Goal: Information Seeking & Learning: Learn about a topic

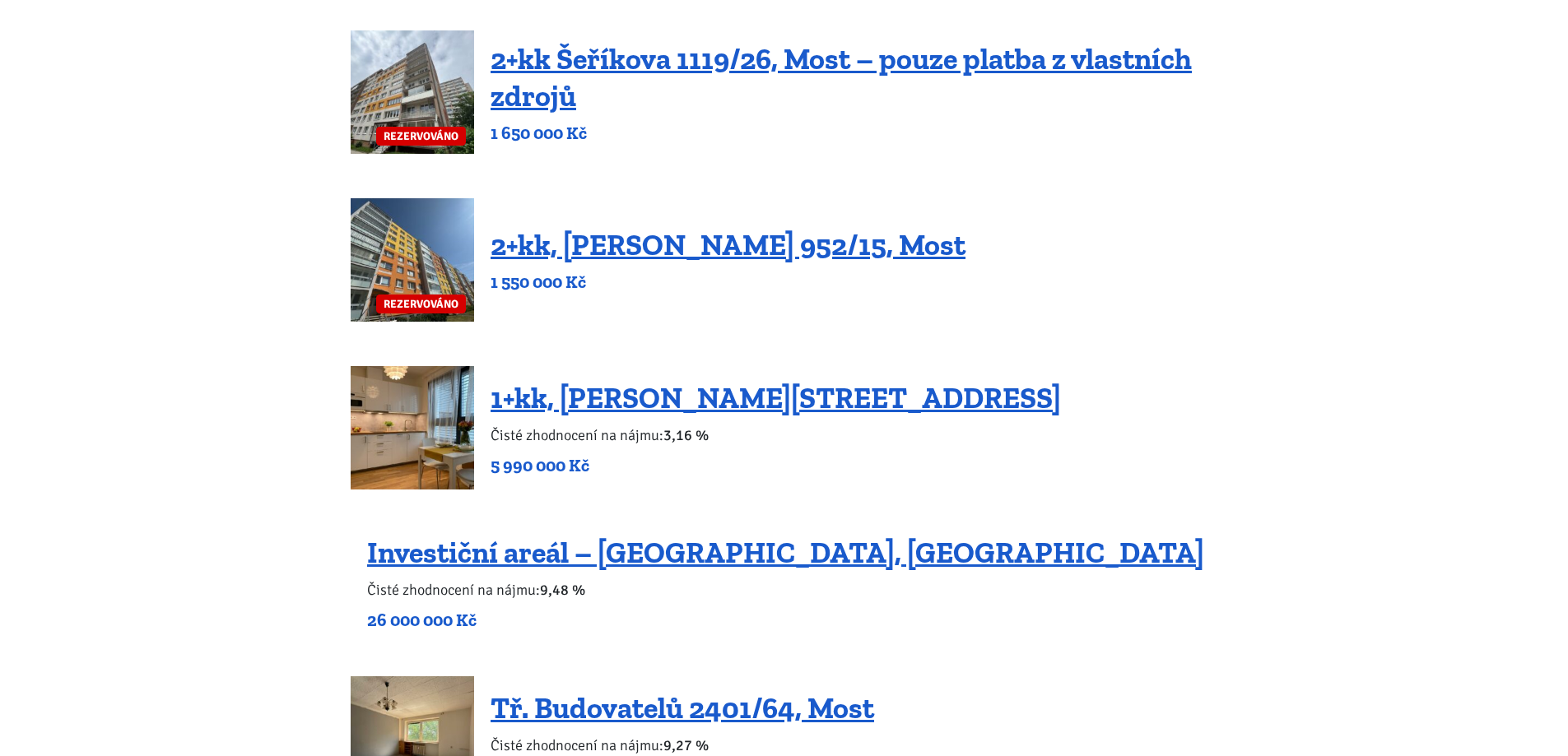
scroll to position [1481, 0]
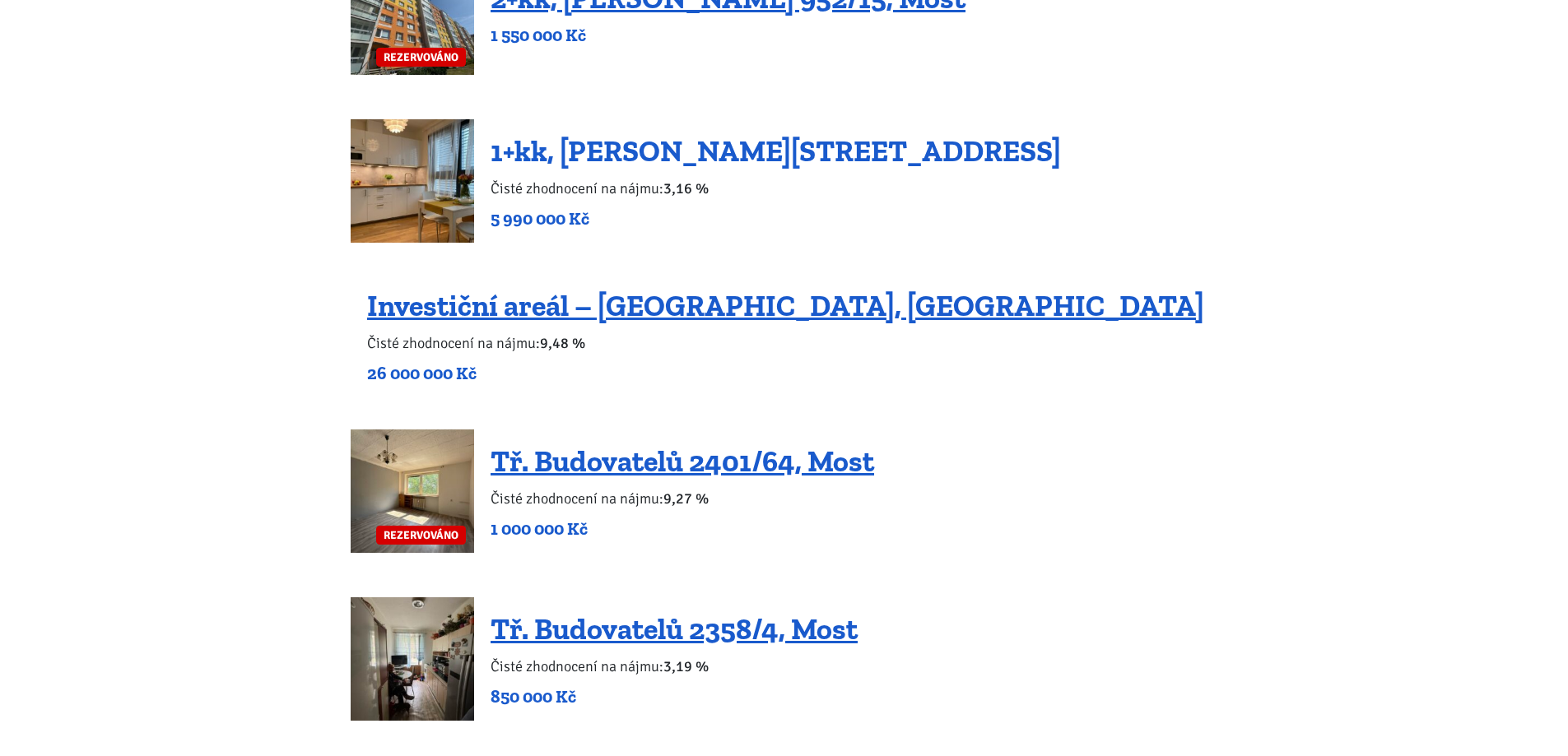
click at [934, 161] on link "1+kk, Tůmova 1337/9, Praha 5 – Košíře" at bounding box center [775, 151] width 570 height 35
click at [934, 158] on link "1+kk, Tůmova 1337/9, Praha 5 – Košíře" at bounding box center [775, 151] width 570 height 35
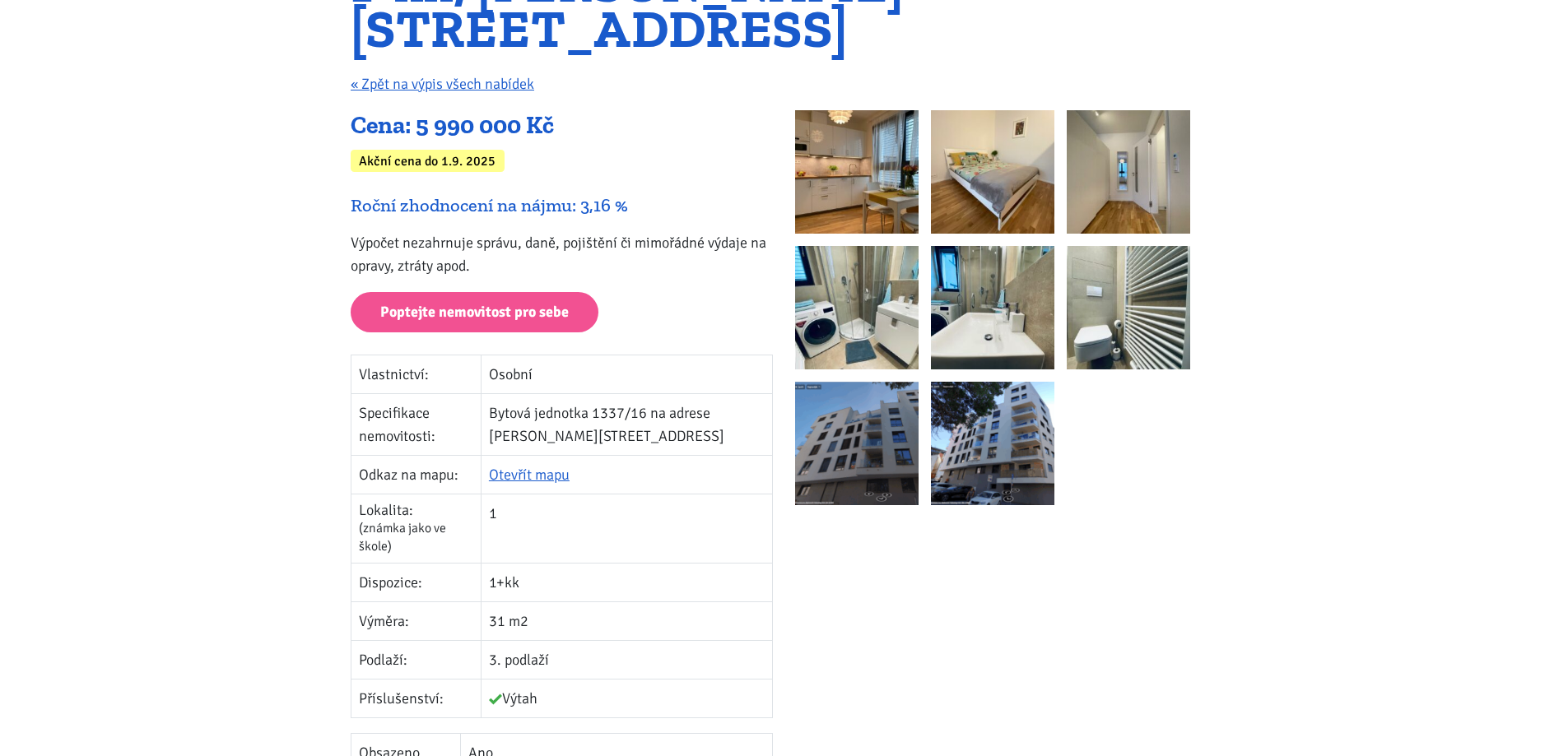
scroll to position [247, 0]
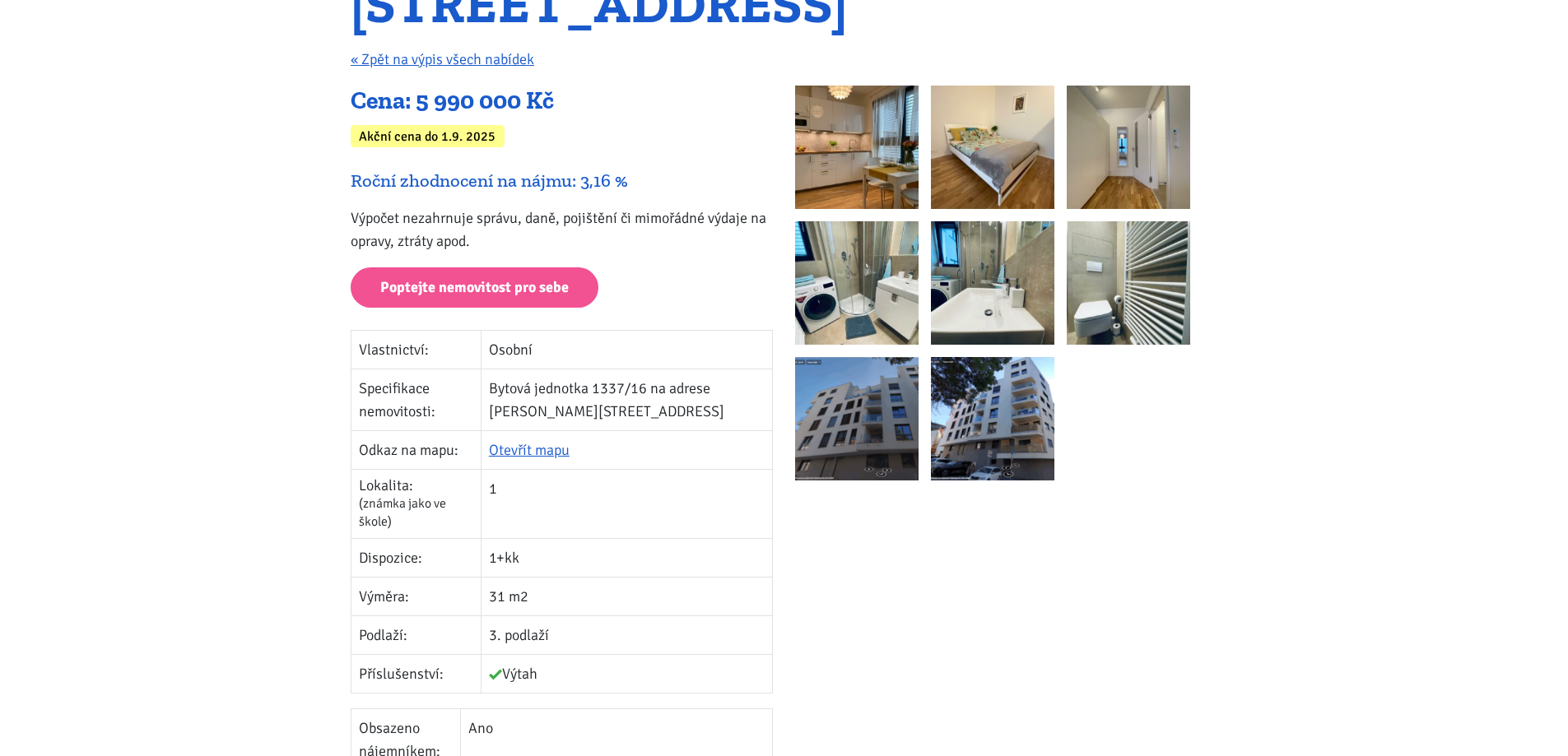
click at [870, 171] on img at bounding box center [857, 147] width 123 height 123
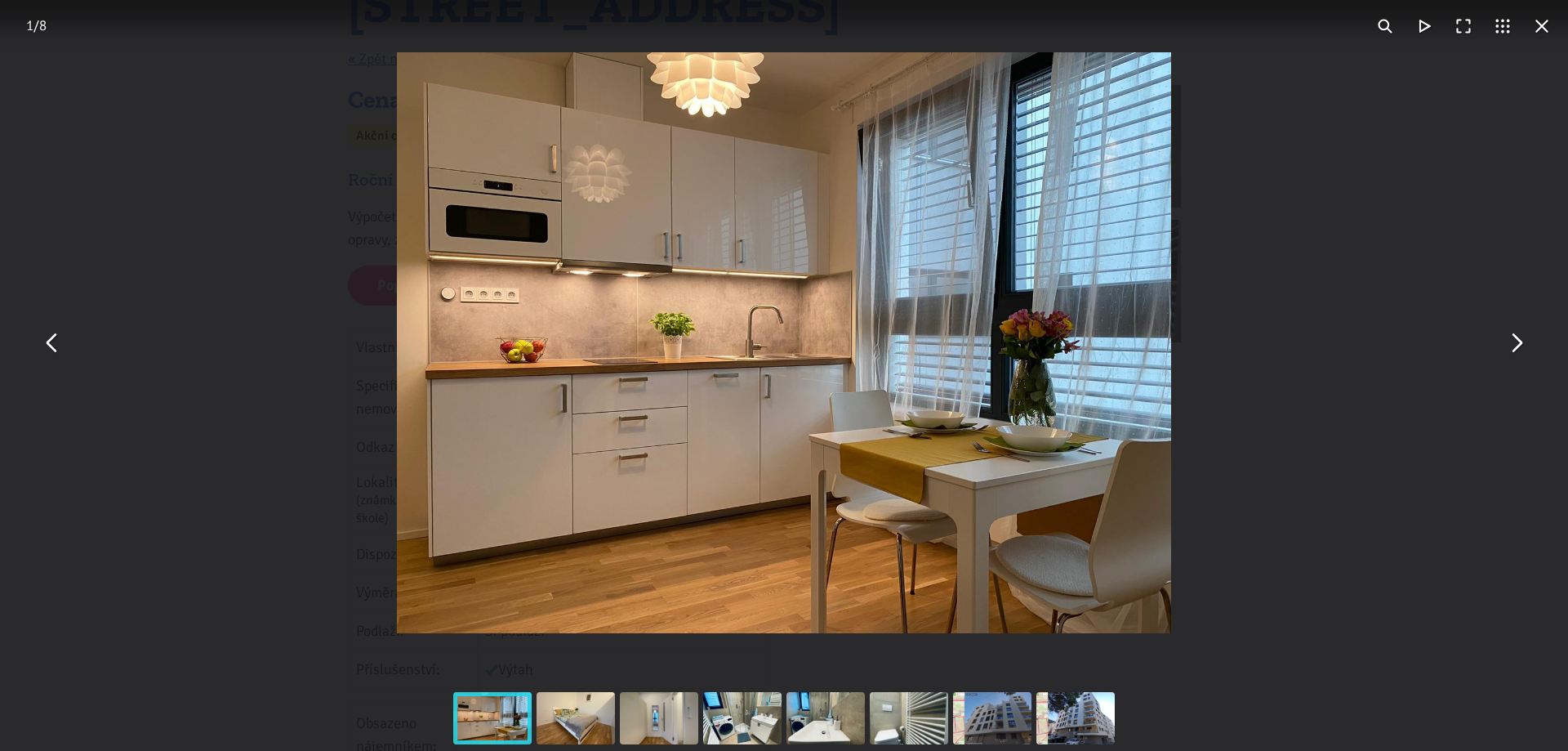
drag, startPoint x: 808, startPoint y: 117, endPoint x: 1330, endPoint y: 156, distance: 523.5
click at [1330, 156] on div "You can close this modal content with the ESC key" at bounding box center [784, 343] width 1568 height 686
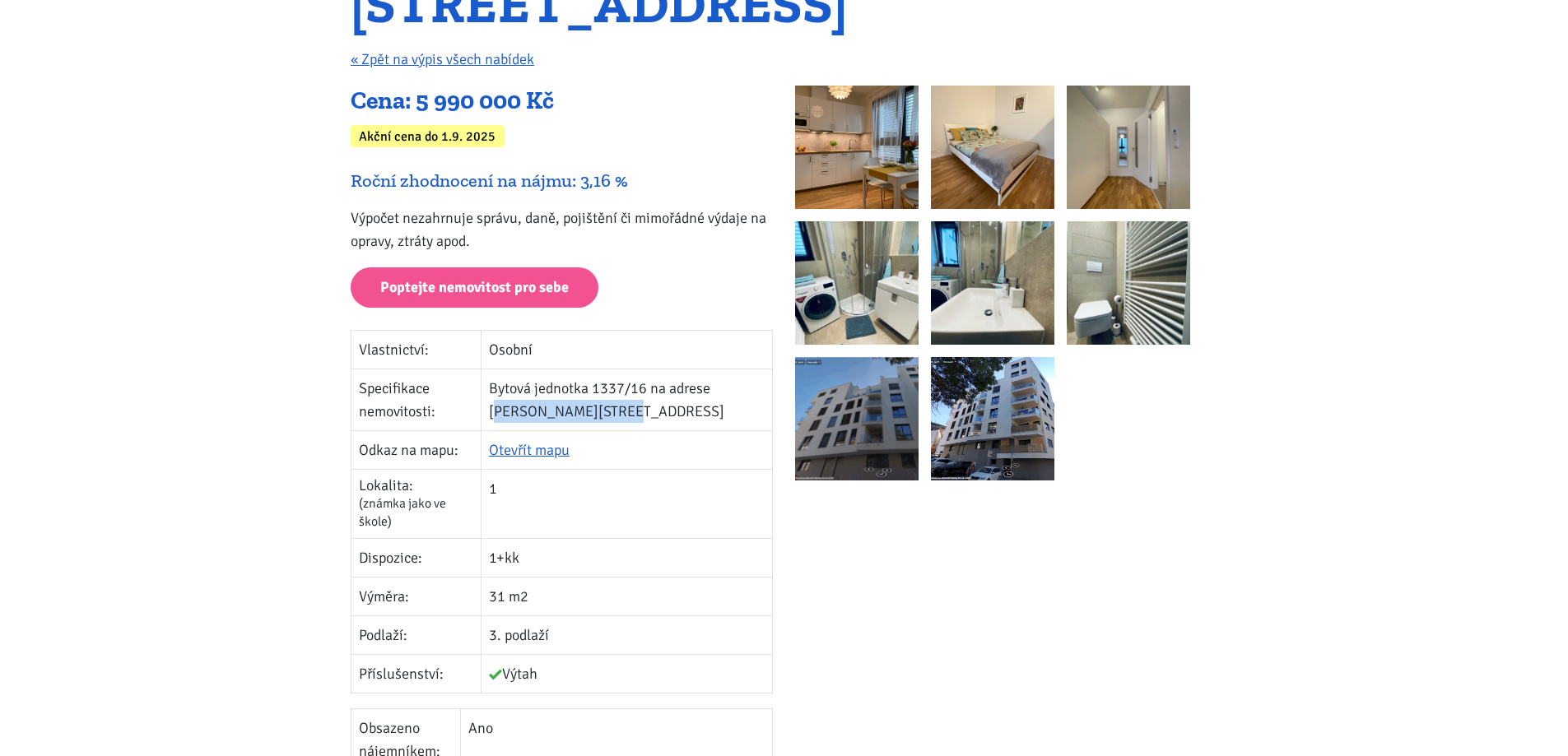
drag, startPoint x: 508, startPoint y: 418, endPoint x: 638, endPoint y: 417, distance: 130.0
click at [638, 417] on td "Bytová jednotka 1337/16 na adrese [PERSON_NAME][STREET_ADDRESS]" at bounding box center [626, 399] width 291 height 62
click at [638, 425] on td "Bytová jednotka 1337/16 na adrese [PERSON_NAME][STREET_ADDRESS]" at bounding box center [626, 399] width 291 height 62
drag, startPoint x: 504, startPoint y: 413, endPoint x: 645, endPoint y: 414, distance: 141.0
click at [645, 414] on td "Bytová jednotka 1337/16 na adrese [PERSON_NAME][STREET_ADDRESS]" at bounding box center [626, 399] width 291 height 62
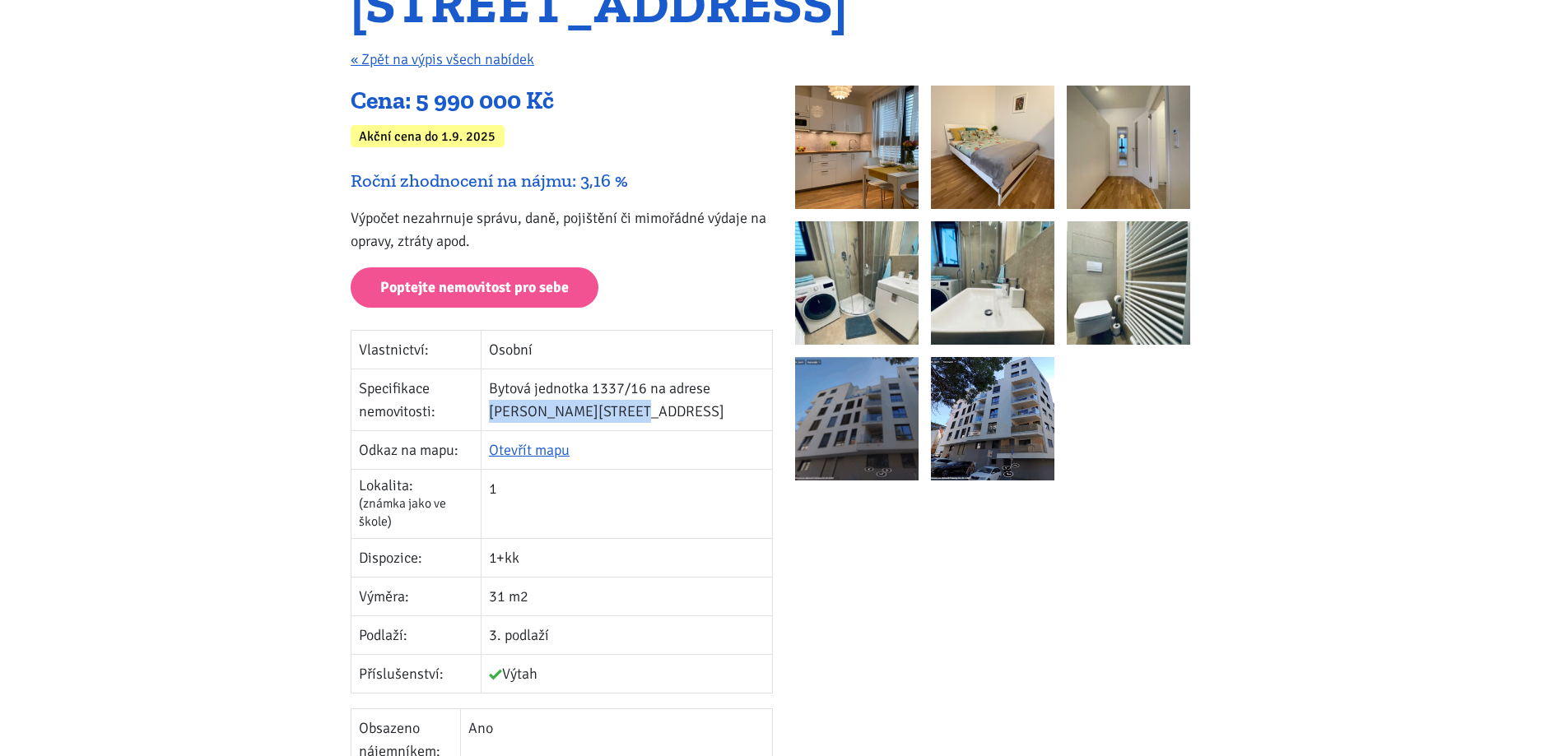
copy td "[PERSON_NAME][STREET_ADDRESS]"
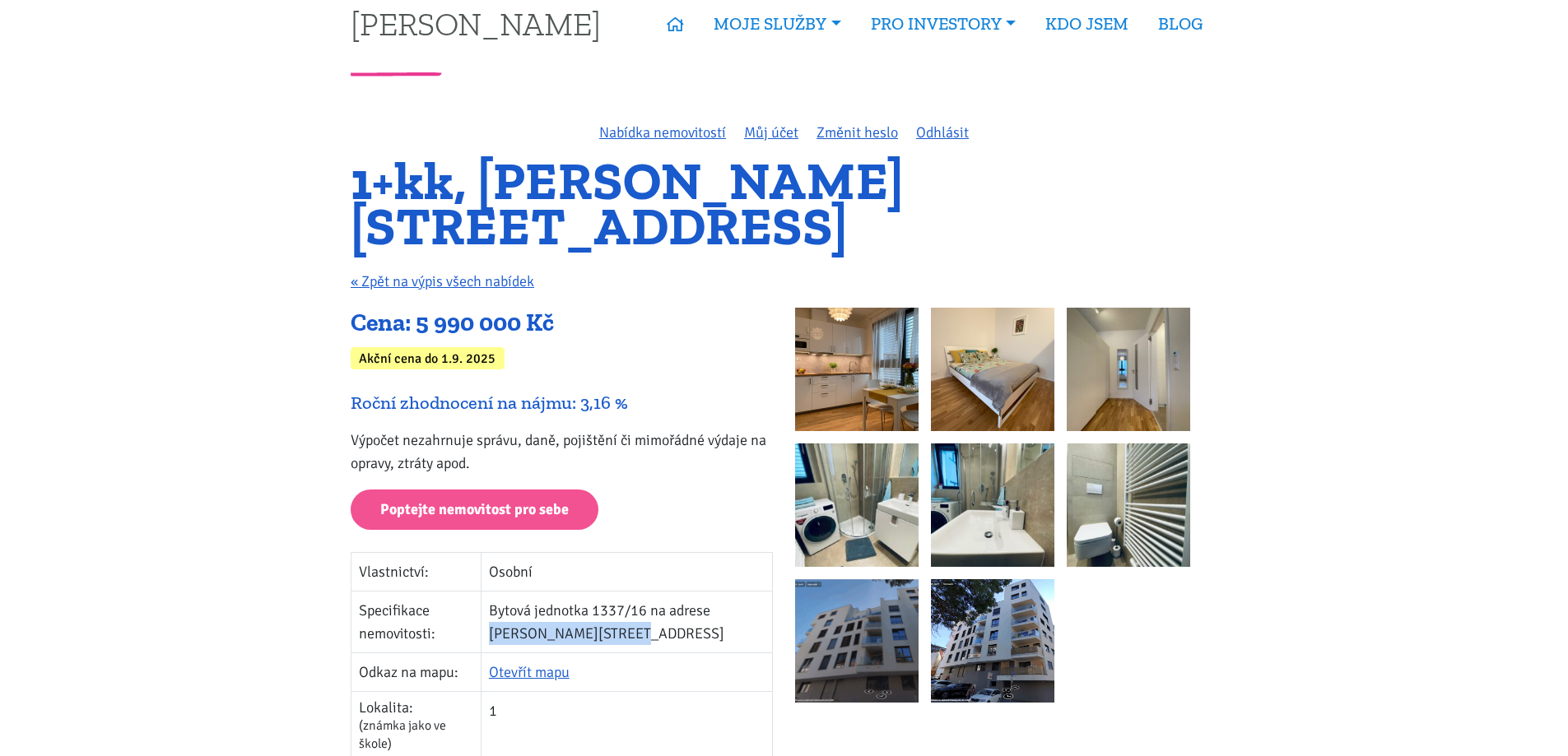
scroll to position [0, 0]
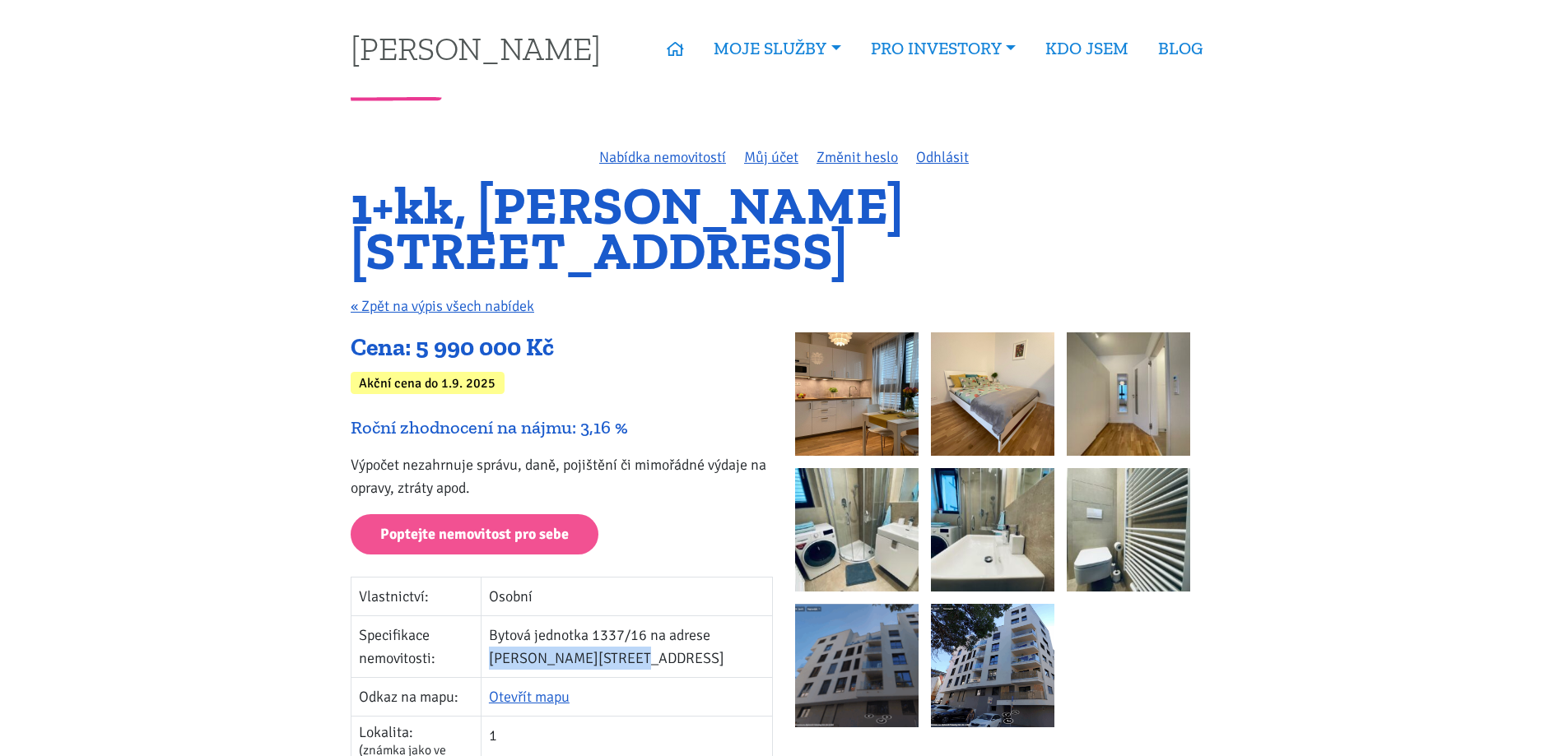
click at [843, 379] on img at bounding box center [857, 394] width 123 height 123
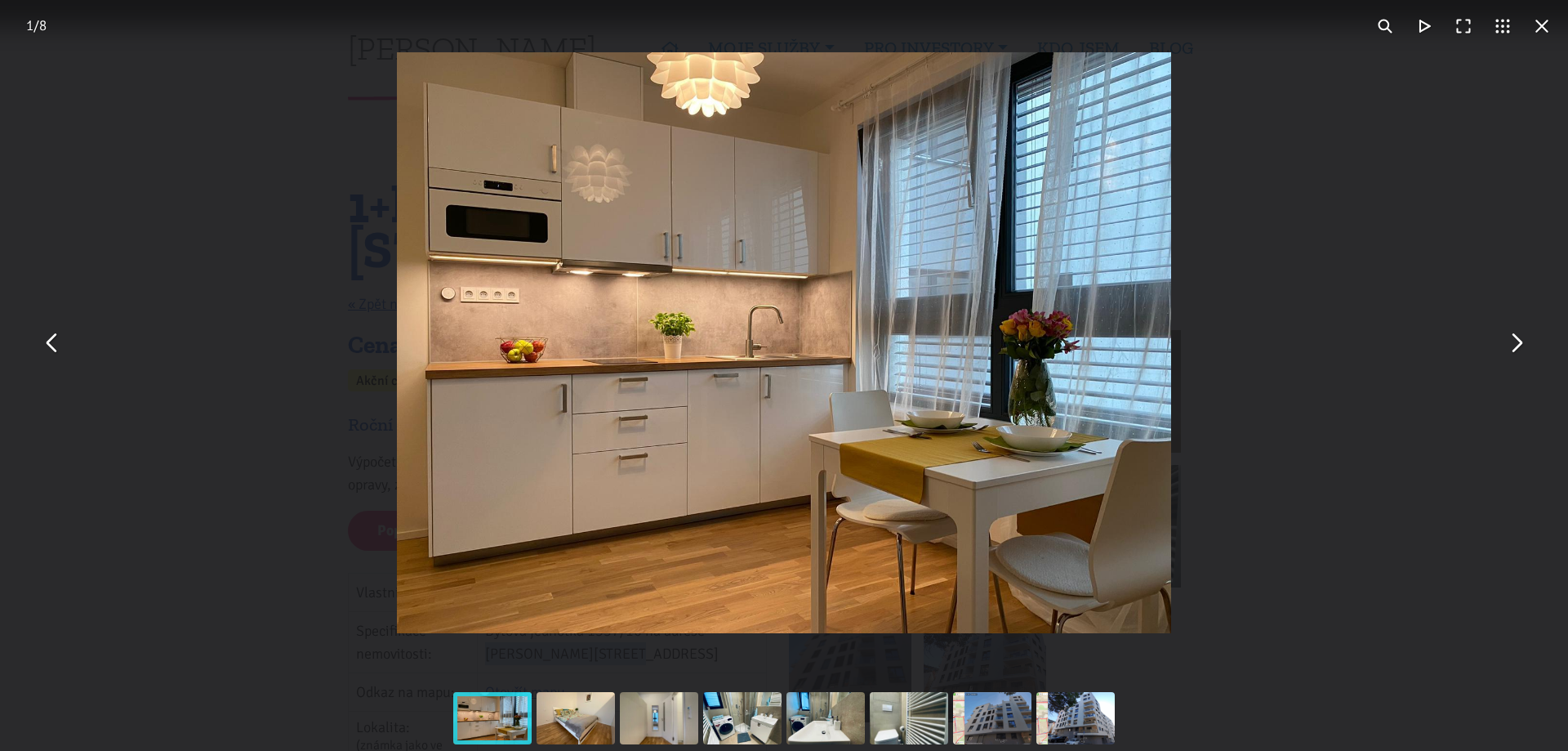
click at [1519, 350] on button "You can close this modal content with the ESC key" at bounding box center [1516, 343] width 39 height 39
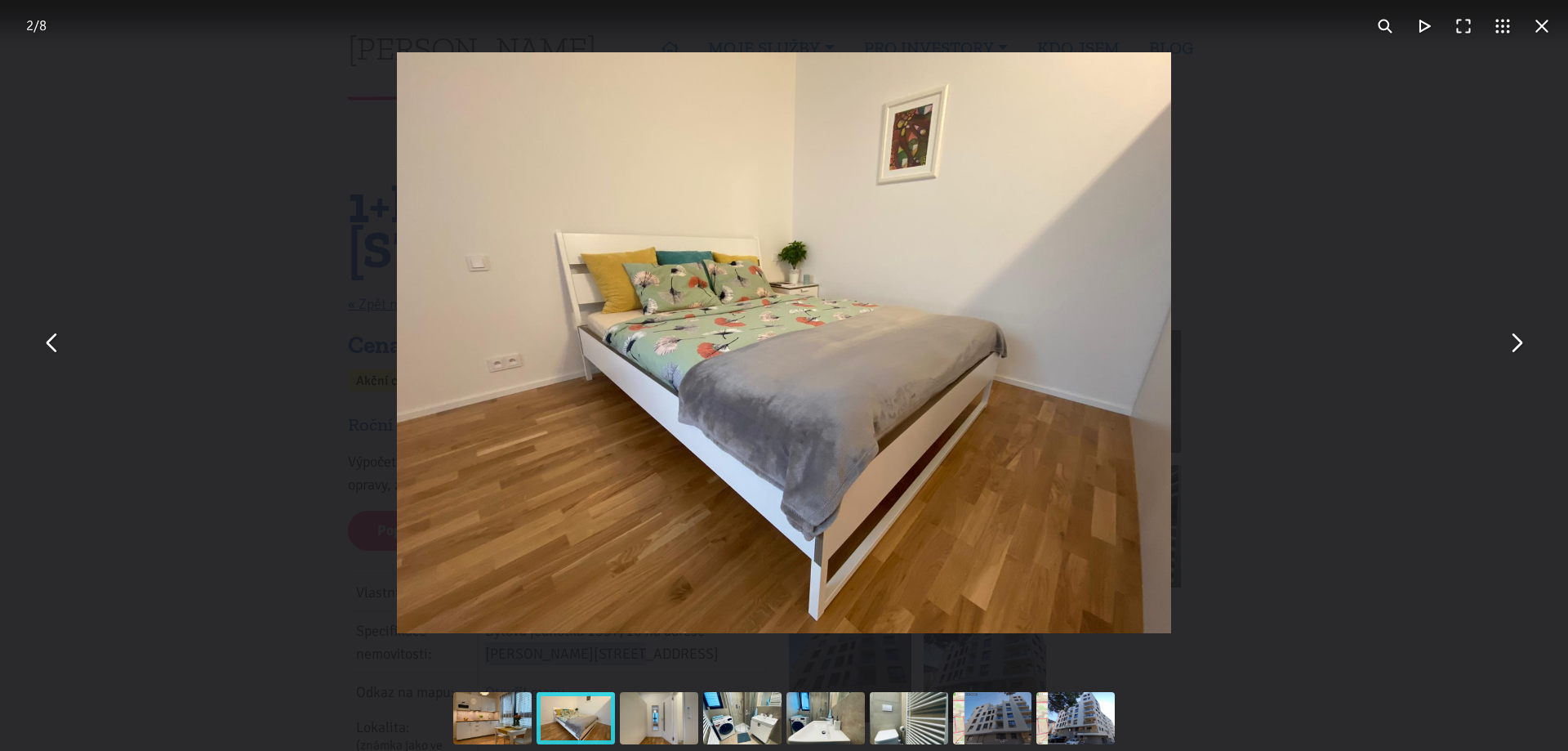
click at [1509, 346] on button "You can close this modal content with the ESC key" at bounding box center [1516, 343] width 39 height 39
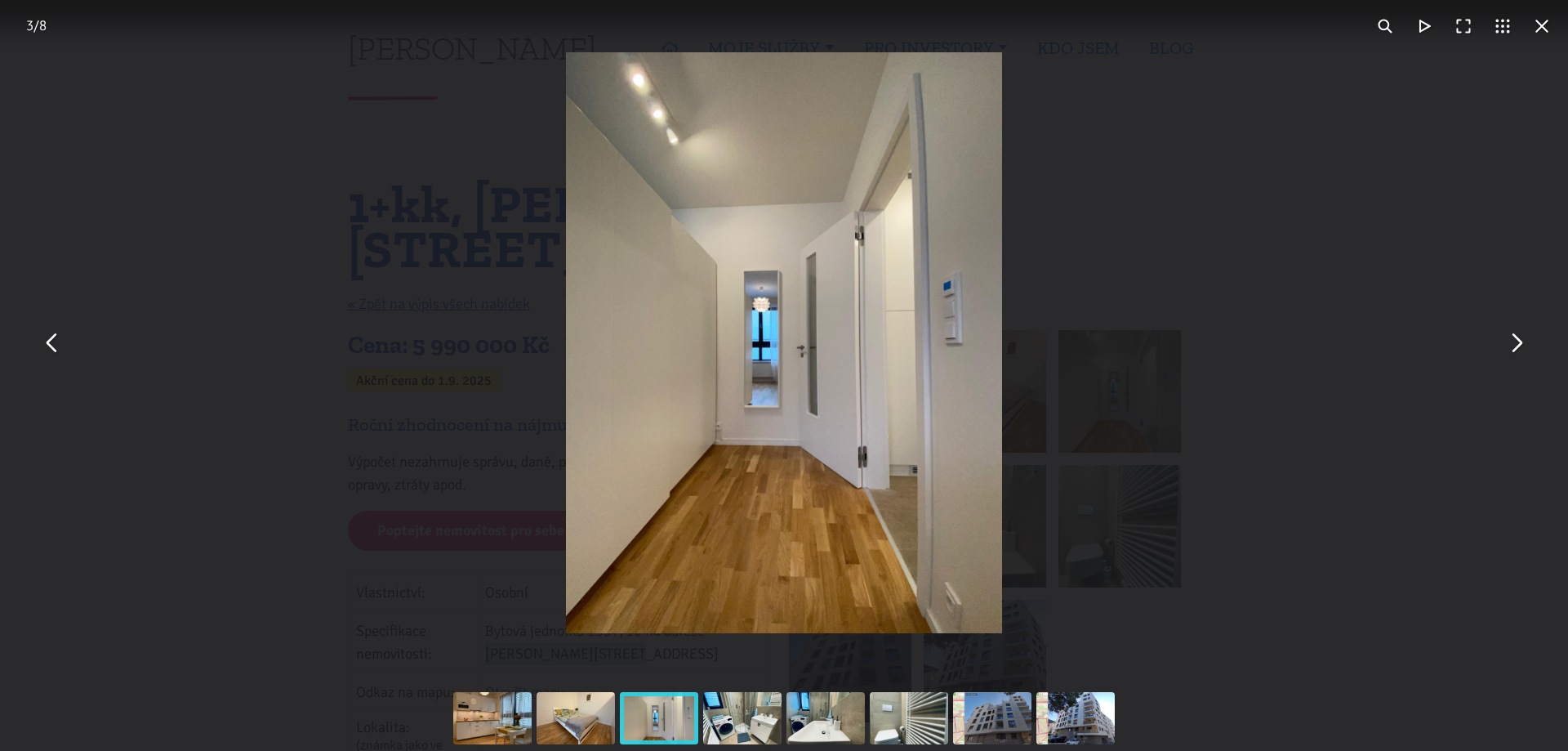
click at [1519, 349] on button "You can close this modal content with the ESC key" at bounding box center [1516, 343] width 39 height 39
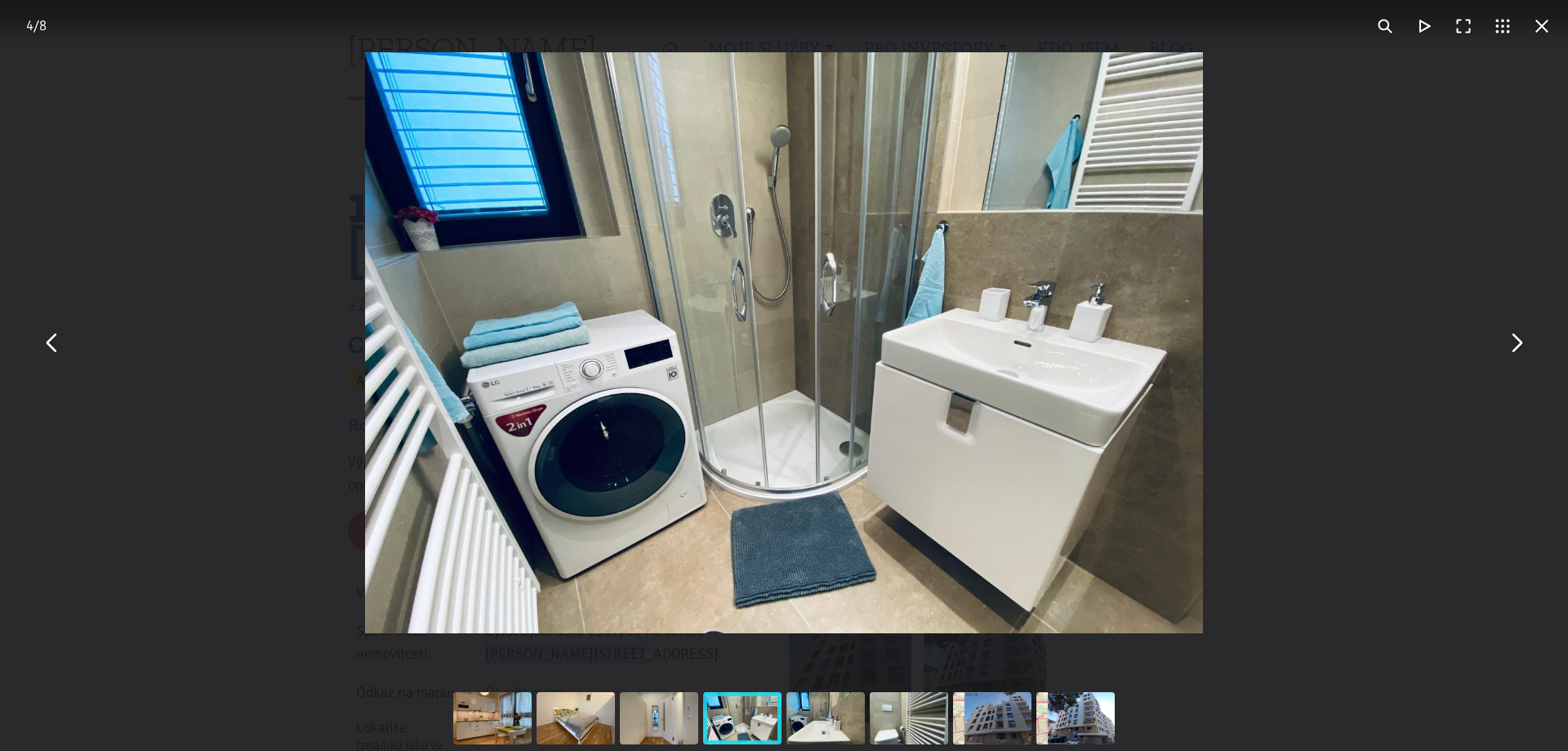
click at [1514, 348] on button "You can close this modal content with the ESC key" at bounding box center [1516, 343] width 39 height 39
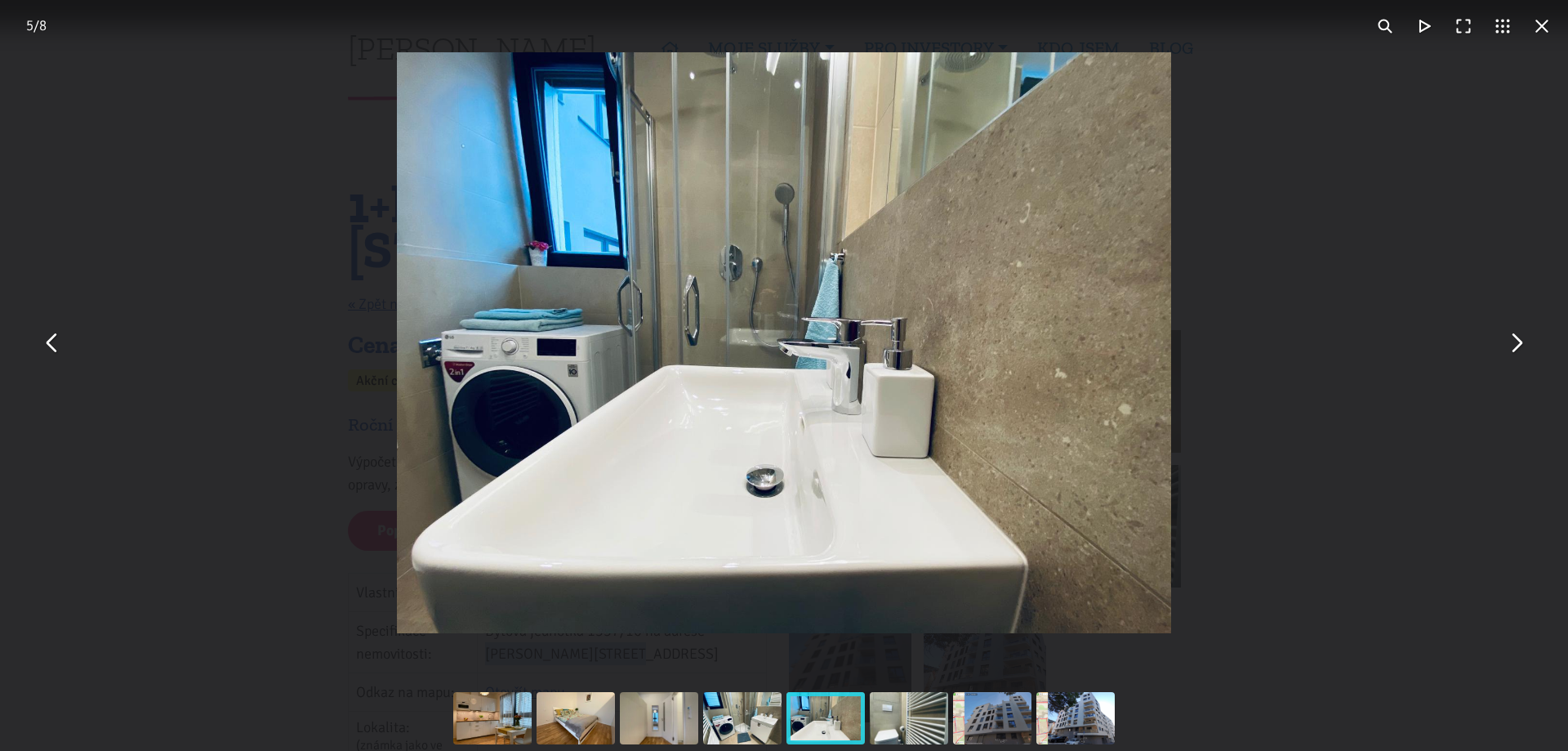
click at [1516, 348] on button "You can close this modal content with the ESC key" at bounding box center [1516, 343] width 39 height 39
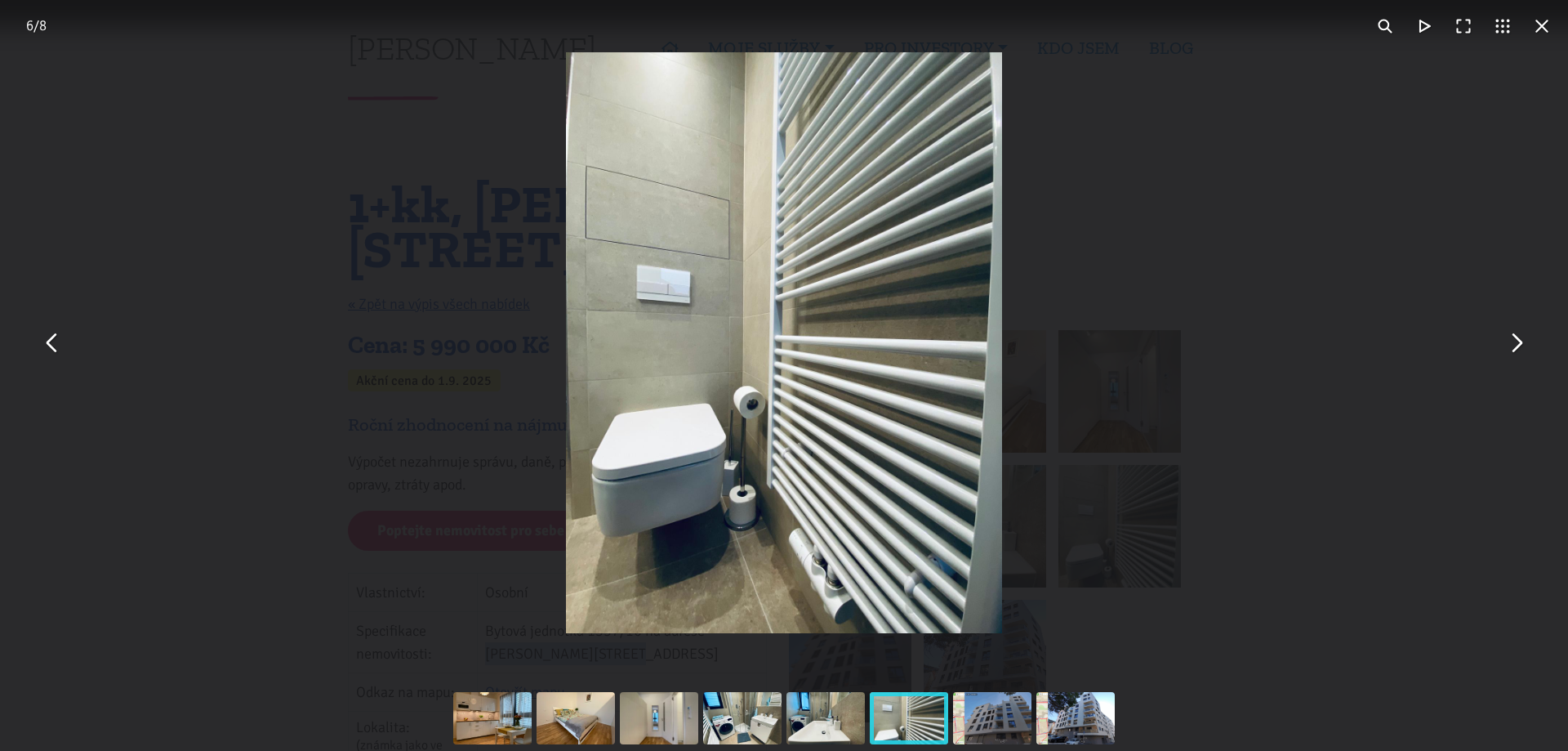
click at [1520, 354] on button "You can close this modal content with the ESC key" at bounding box center [1516, 343] width 39 height 39
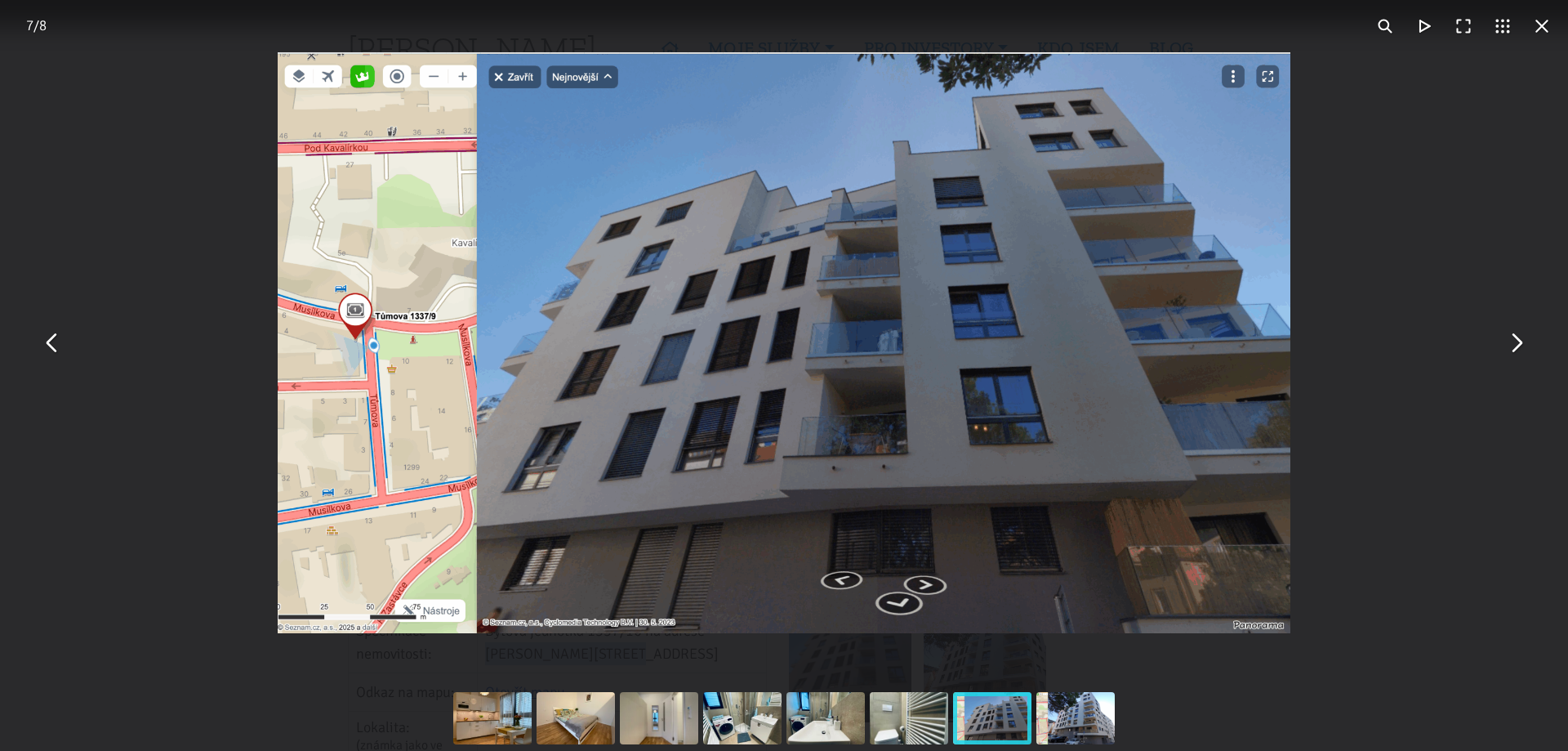
click at [1517, 349] on button "You can close this modal content with the ESC key" at bounding box center [1516, 343] width 39 height 39
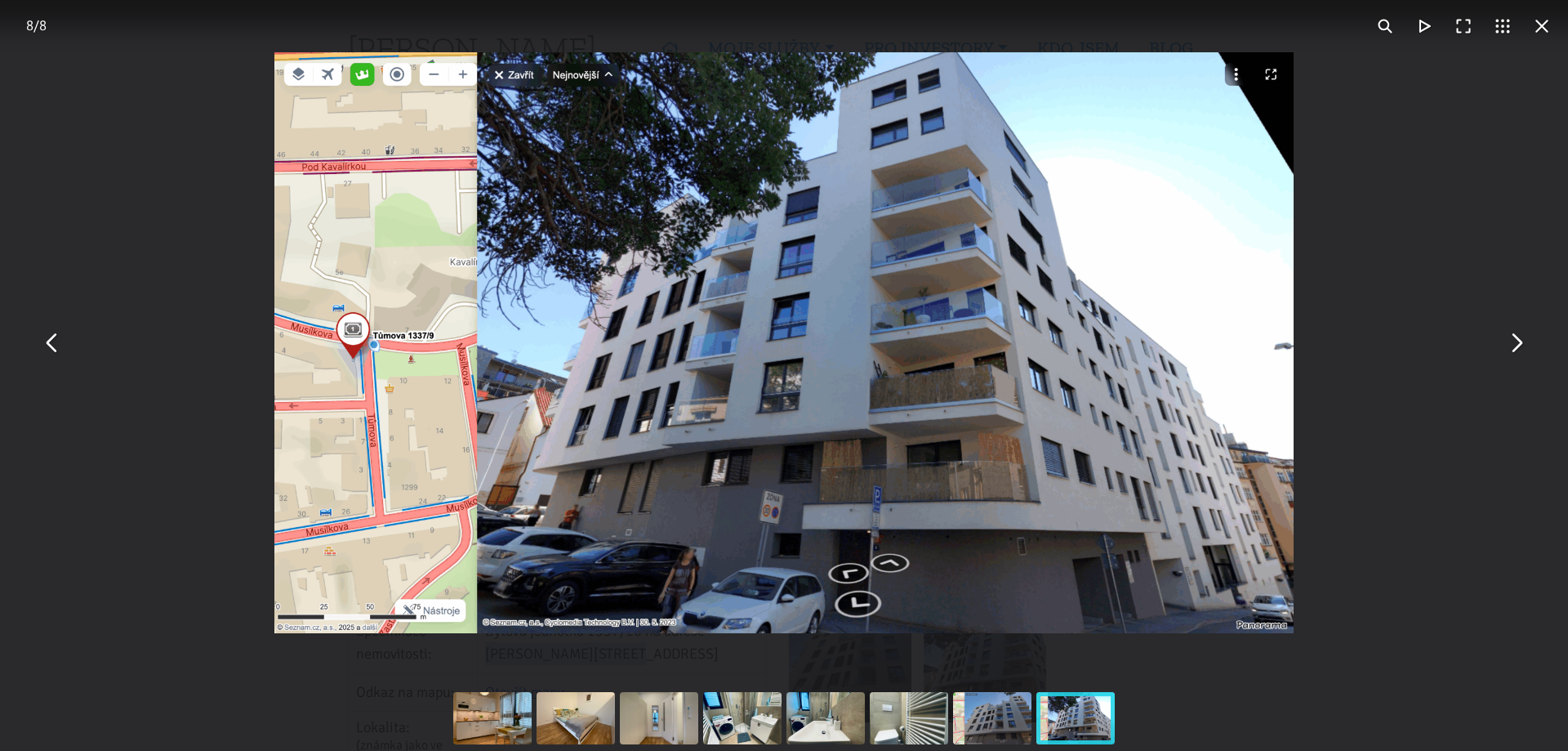
click at [1520, 349] on button "You can close this modal content with the ESC key" at bounding box center [1516, 343] width 39 height 39
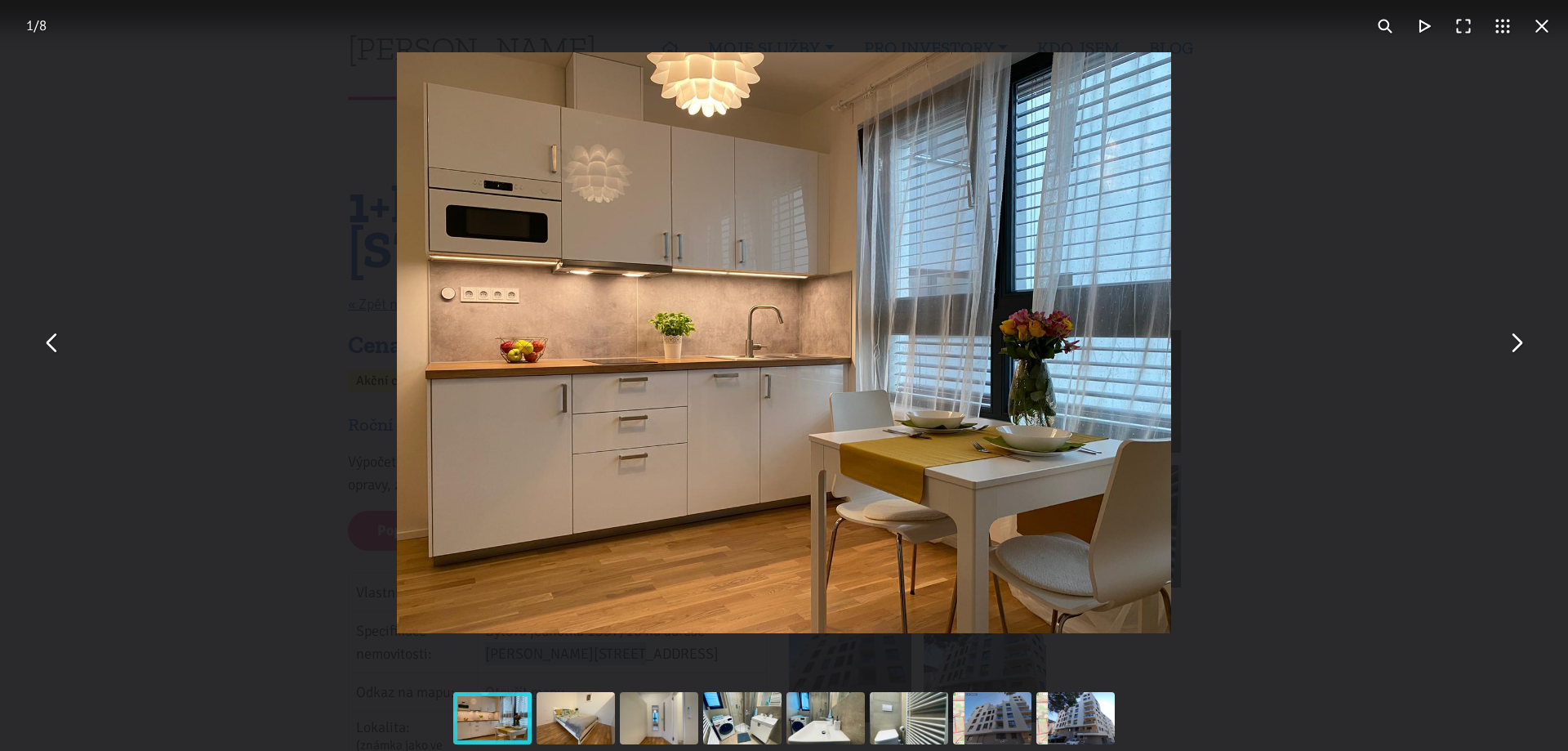
click at [1541, 25] on button "You can close this modal content with the ESC key" at bounding box center [1541, 26] width 39 height 39
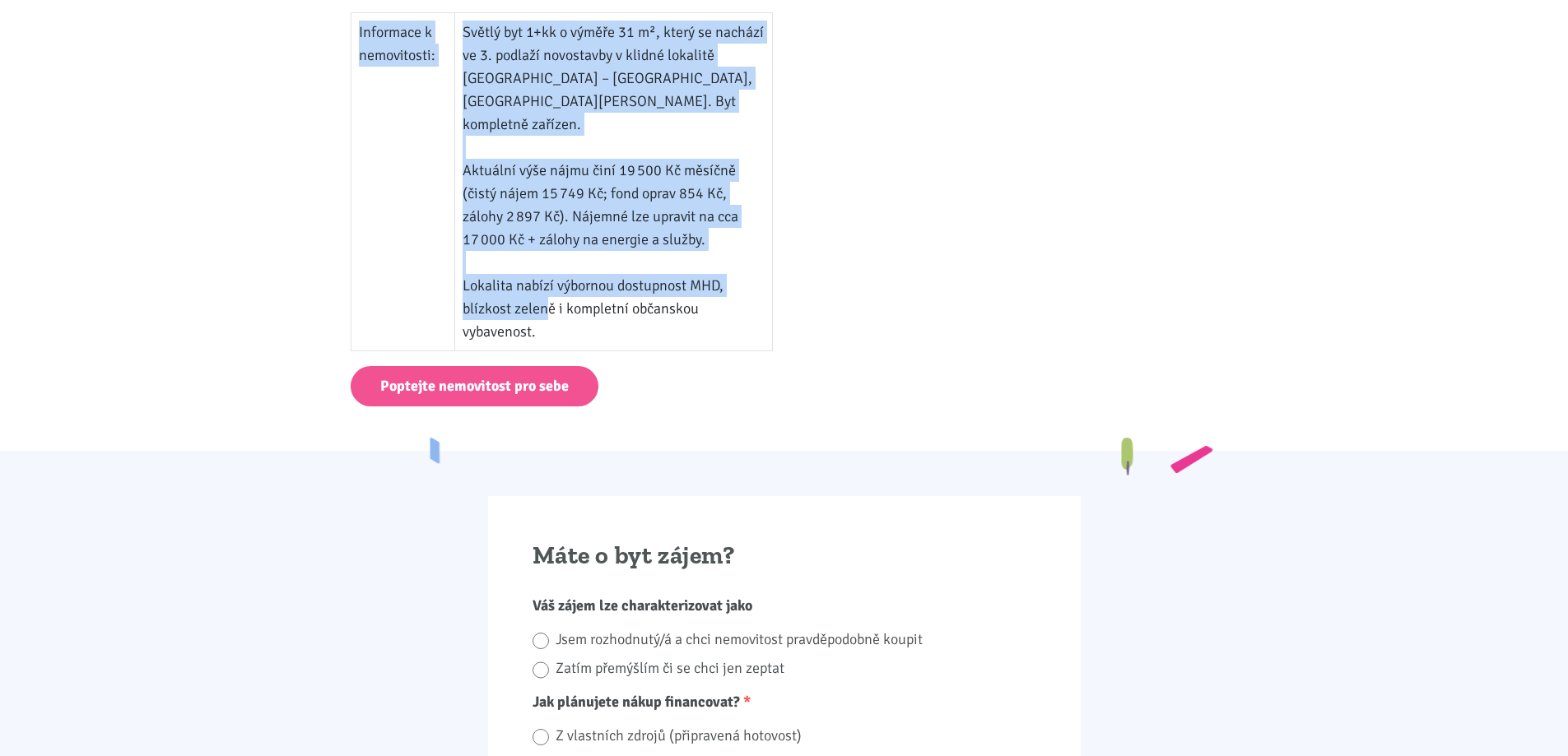
scroll to position [1234, 0]
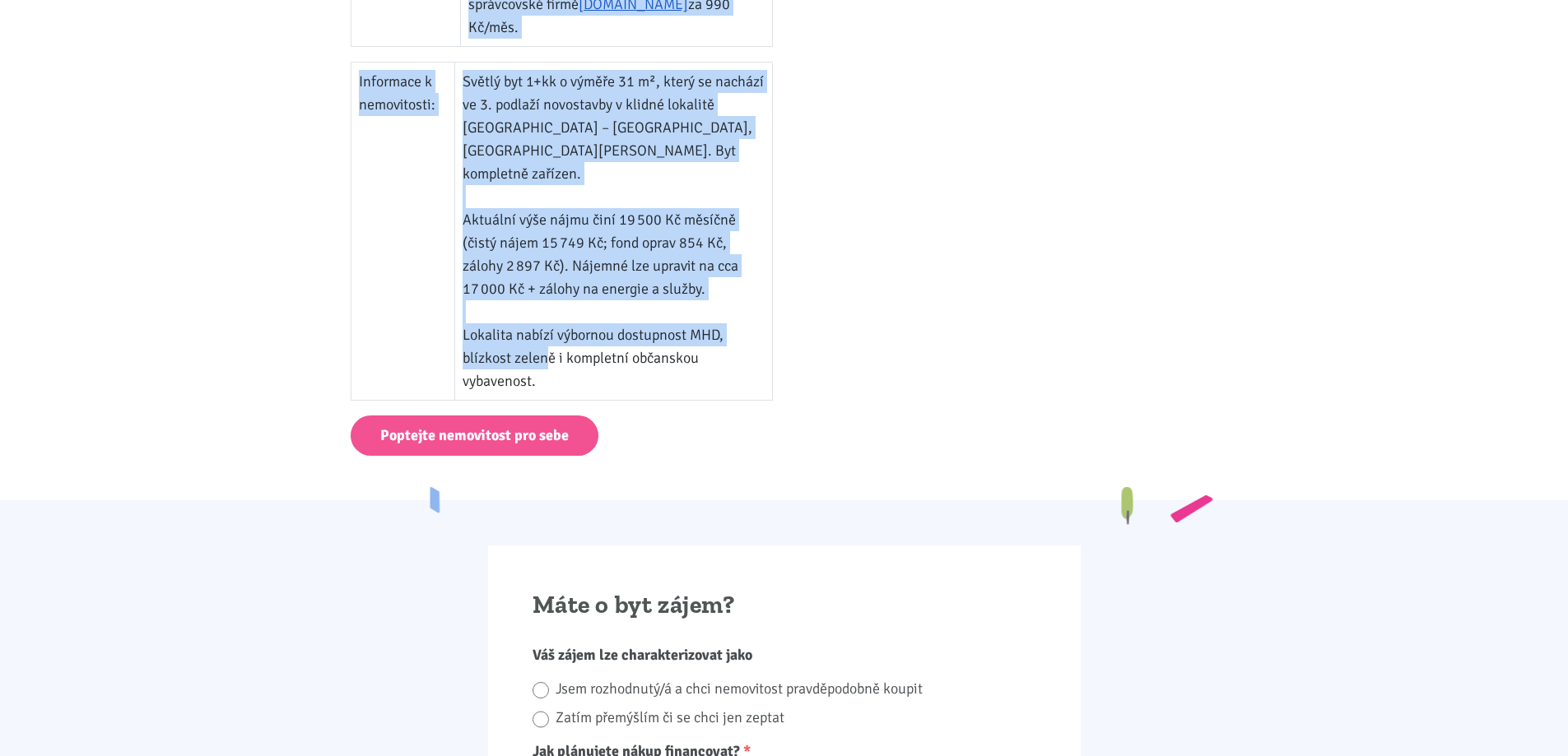
drag, startPoint x: 334, startPoint y: 191, endPoint x: 668, endPoint y: 330, distance: 361.8
click at [668, 330] on body "[PERSON_NAME] ÚVOD MOJE SLUŽBY Strategický mentoring Financování bez limitu Kup…" at bounding box center [784, 471] width 1568 height 3411
copy div "8+lo, Ipsumd 2402/6, Sitam 2 – Consec « Adip el seddo eiusm tempori Utla: 7 038…"
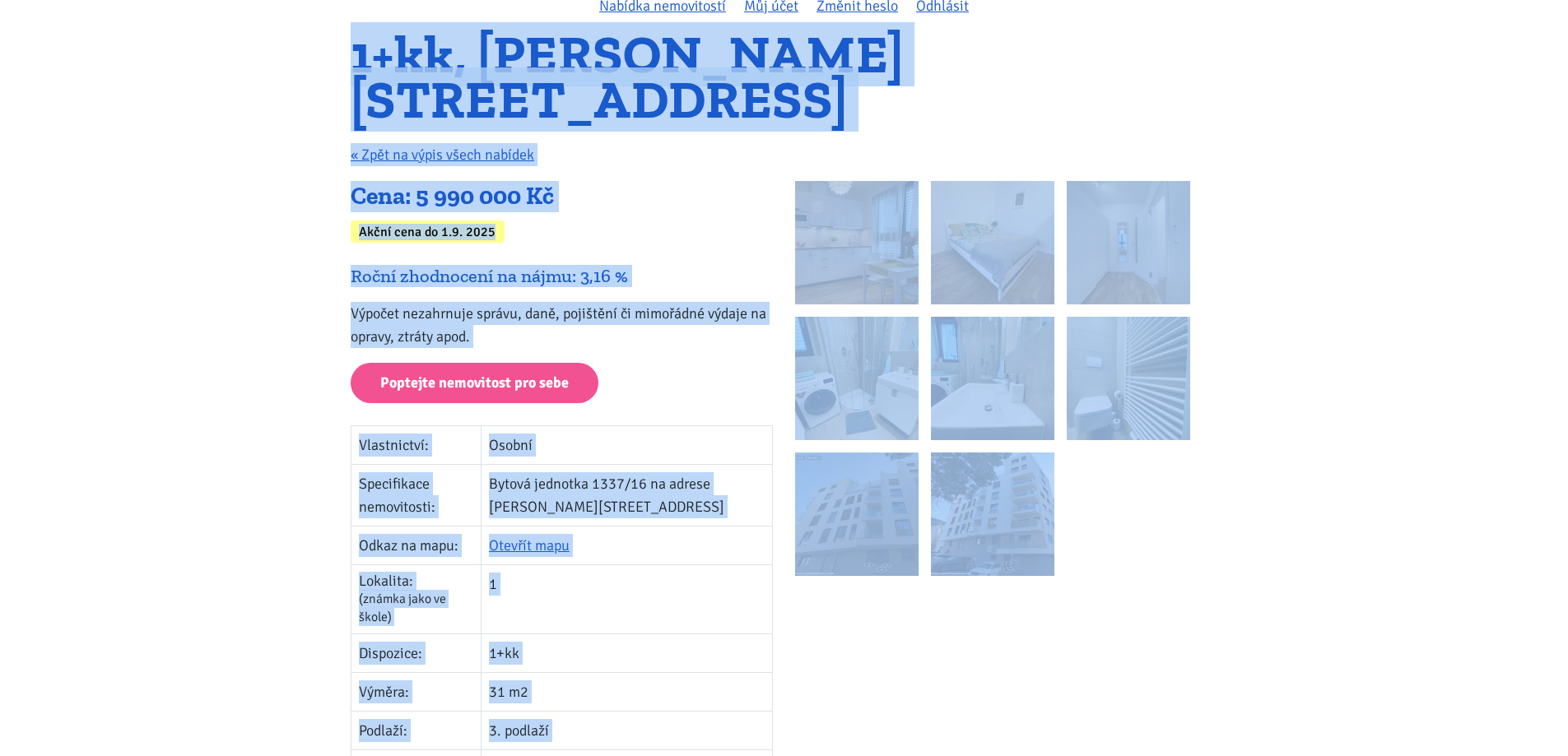
scroll to position [0, 0]
